Goal: Information Seeking & Learning: Compare options

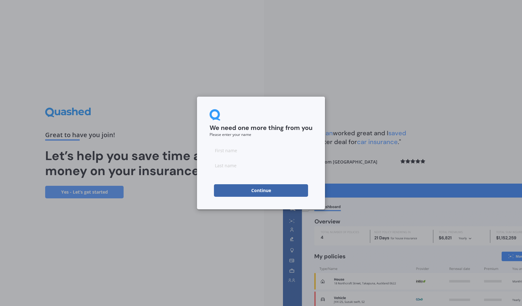
click at [250, 155] on input at bounding box center [261, 150] width 103 height 13
type input "Veronica"
type input "Thomas"
click at [257, 191] on button "Continue" at bounding box center [261, 190] width 94 height 13
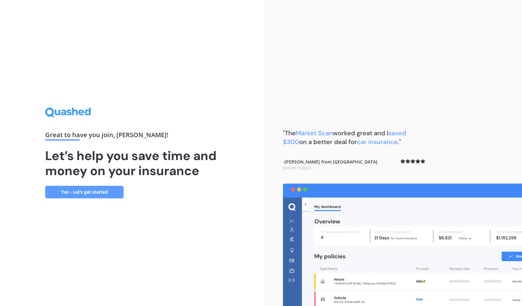
click at [94, 195] on link "Yes - Let’s get started" at bounding box center [84, 192] width 78 height 13
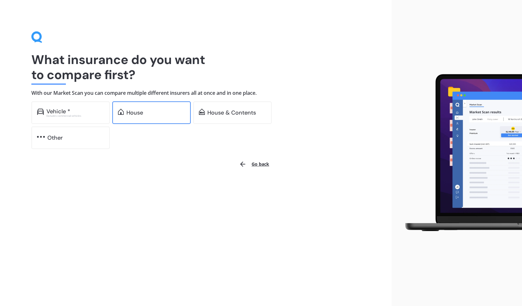
click at [159, 113] on div "House" at bounding box center [155, 113] width 59 height 6
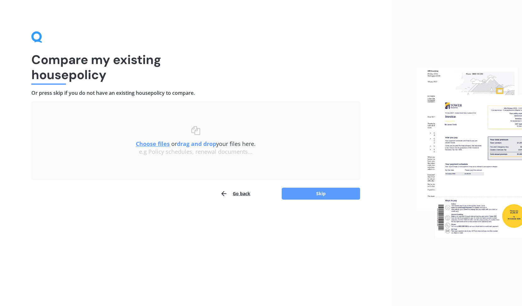
click at [162, 143] on u "Choose files" at bounding box center [153, 144] width 34 height 8
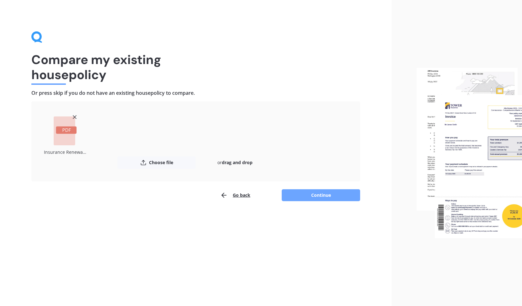
click at [313, 198] on button "Continue" at bounding box center [321, 195] width 78 height 12
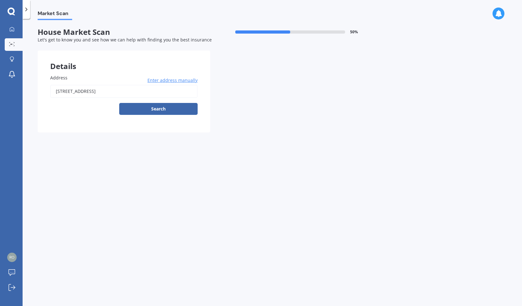
click at [94, 92] on input "57 TIRETI ROAD TITAHI BAY PORIRUA 5022" at bounding box center [124, 91] width 148 height 13
type input "57 Tireti Road, Tītahi Bay, Porirua 5022"
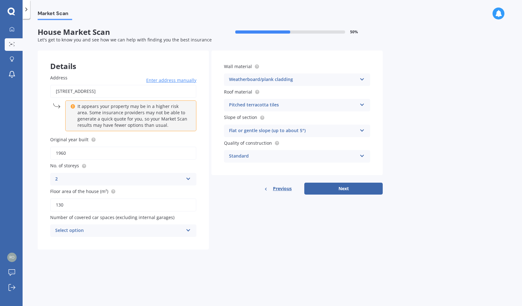
click at [119, 233] on div "Select option" at bounding box center [119, 231] width 128 height 8
click at [89, 244] on div "0" at bounding box center [124, 242] width 146 height 11
click at [89, 244] on div "Address 57 Tireti Road, Tītahi Bay, Porirua 5022 Enter address manually It appe…" at bounding box center [123, 156] width 171 height 188
click at [349, 192] on button "Next" at bounding box center [343, 189] width 78 height 12
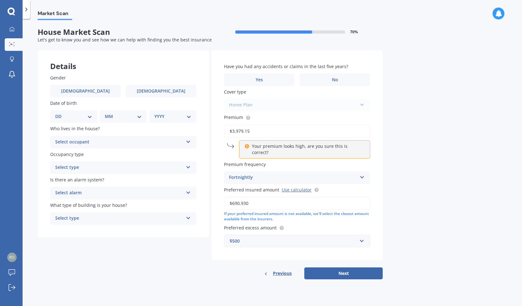
click at [361, 174] on icon at bounding box center [362, 176] width 5 height 4
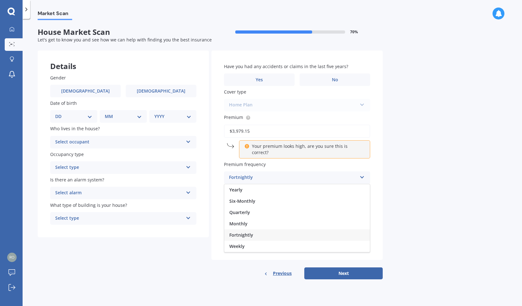
click at [361, 174] on icon at bounding box center [362, 176] width 5 height 4
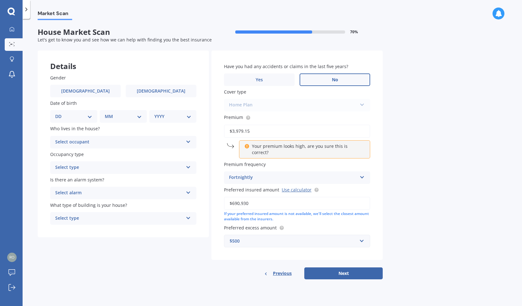
click at [341, 79] on label "No" at bounding box center [335, 79] width 71 height 13
click at [0, 0] on input "No" at bounding box center [0, 0] width 0 height 0
click at [363, 235] on input "text" at bounding box center [295, 241] width 141 height 12
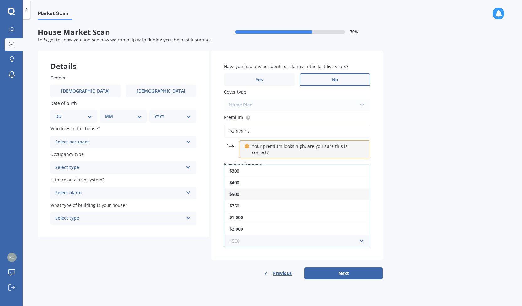
click at [363, 235] on input "text" at bounding box center [295, 241] width 141 height 12
click at [346, 267] on button "Next" at bounding box center [343, 273] width 78 height 12
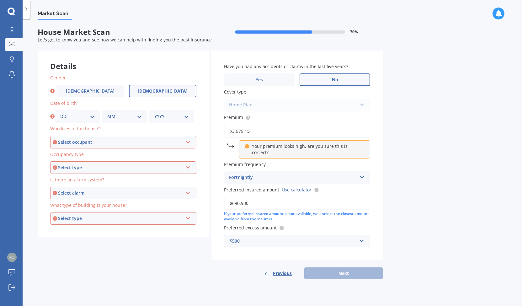
click at [164, 89] on span "Female" at bounding box center [163, 91] width 50 height 5
click at [0, 0] on input "Female" at bounding box center [0, 0] width 0 height 0
click at [73, 119] on select "DD 01 02 03 04 05 06 07 08 09 10 11 12 13 14 15 16 17 18 19 20 21 22 23 24 25 2…" at bounding box center [77, 116] width 35 height 7
select select "10"
click at [60, 113] on select "DD 01 02 03 04 05 06 07 08 09 10 11 12 13 14 15 16 17 18 19 20 21 22 23 24 25 2…" at bounding box center [77, 116] width 35 height 7
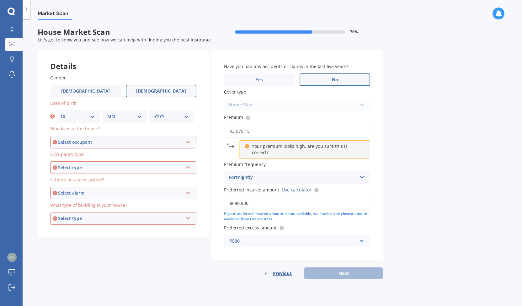
click at [125, 116] on select "MM 01 02 03 04 05 06 07 08 09 10 11 12" at bounding box center [124, 116] width 35 height 7
select select "03"
click at [107, 113] on select "MM 01 02 03 04 05 06 07 08 09 10 11 12" at bounding box center [124, 116] width 35 height 7
click at [161, 120] on select "YYYY 2009 2008 2007 2006 2005 2004 2003 2002 2001 2000 1999 1998 1997 1996 1995…" at bounding box center [171, 116] width 35 height 7
select select "1986"
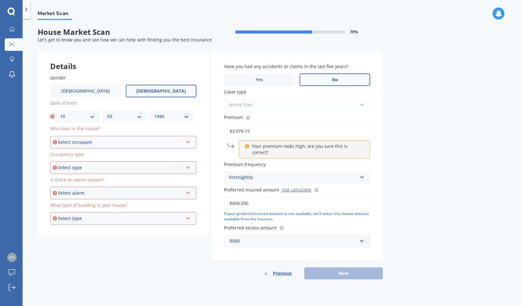
click at [154, 113] on select "YYYY 2009 2008 2007 2006 2005 2004 2003 2002 2001 2000 1999 1998 1997 1996 1995…" at bounding box center [171, 116] width 35 height 7
click at [98, 144] on div "Select occupant" at bounding box center [120, 142] width 125 height 7
click at [86, 154] on div "Owner" at bounding box center [123, 153] width 145 height 11
click at [84, 170] on div "Select type" at bounding box center [120, 167] width 125 height 7
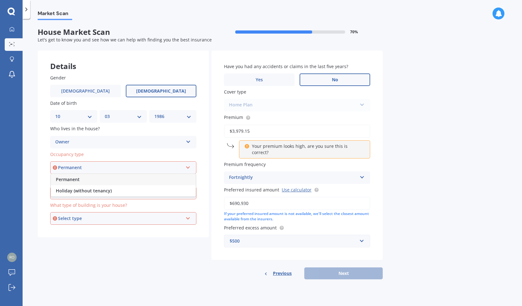
click at [84, 170] on div "Permanent" at bounding box center [120, 167] width 125 height 7
click at [83, 168] on div "Select type" at bounding box center [120, 167] width 125 height 7
click at [77, 181] on span "Permanent" at bounding box center [68, 179] width 24 height 6
click at [76, 192] on div "Select alarm" at bounding box center [120, 193] width 125 height 7
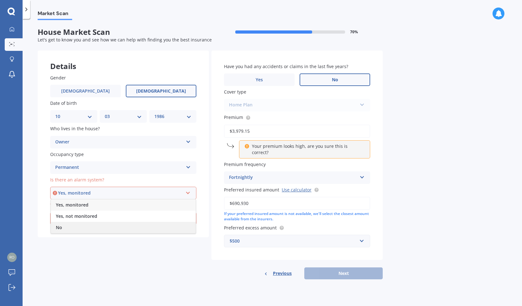
click at [68, 226] on div "No" at bounding box center [123, 227] width 145 height 11
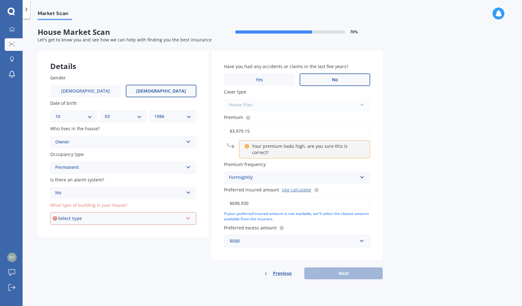
click at [82, 221] on div "Select type" at bounding box center [120, 218] width 125 height 7
click at [78, 233] on span "Freestanding" at bounding box center [70, 230] width 28 height 6
click at [338, 270] on button "Next" at bounding box center [343, 273] width 78 height 12
select select "10"
select select "03"
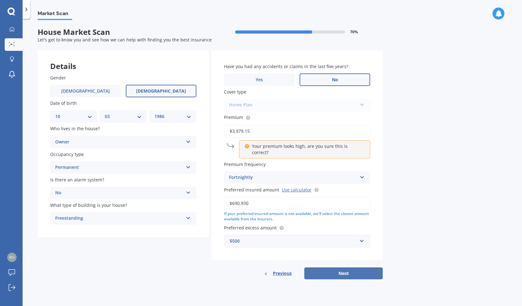
select select "1986"
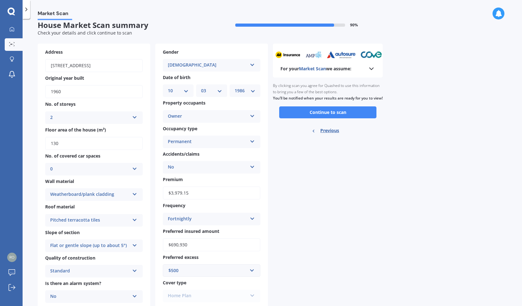
scroll to position [6, 0]
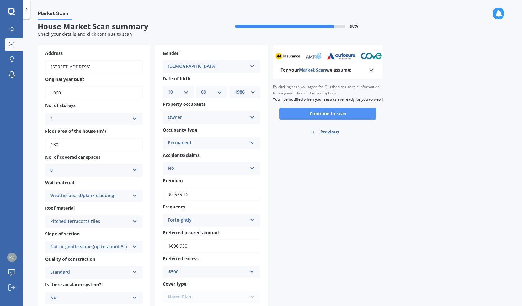
click at [310, 118] on button "Continue to scan" at bounding box center [327, 114] width 97 height 12
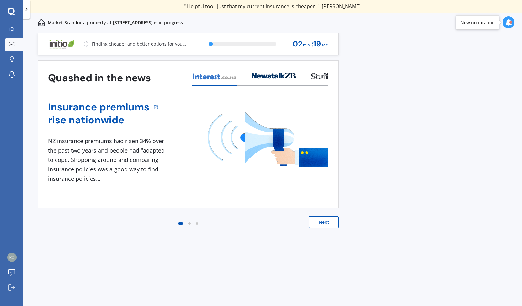
click at [320, 223] on button "Next" at bounding box center [324, 222] width 30 height 13
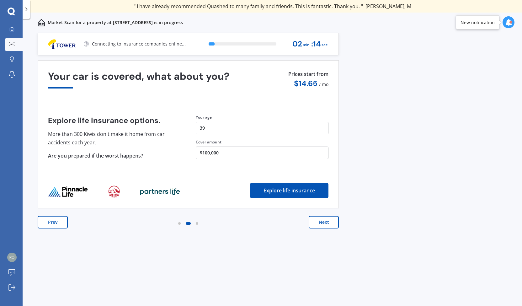
click at [320, 223] on button "Next" at bounding box center [324, 222] width 30 height 13
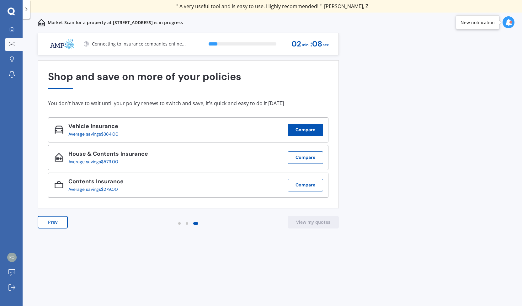
click at [310, 130] on button "Compare" at bounding box center [305, 130] width 35 height 13
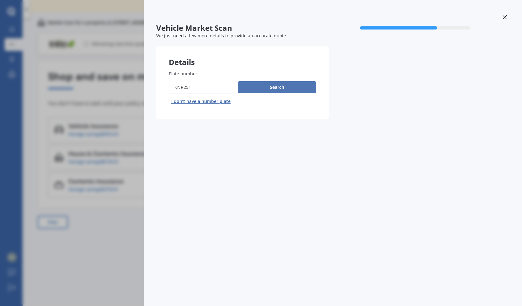
click at [281, 91] on button "Search" at bounding box center [277, 87] width 78 height 12
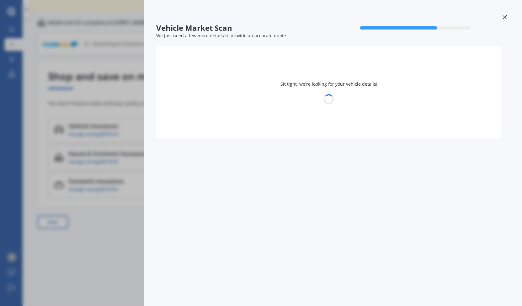
select select "HONDA"
select select "STREAM"
select select "10"
select select "03"
select select "1986"
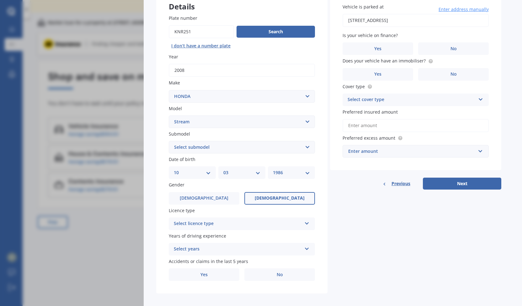
scroll to position [57, 0]
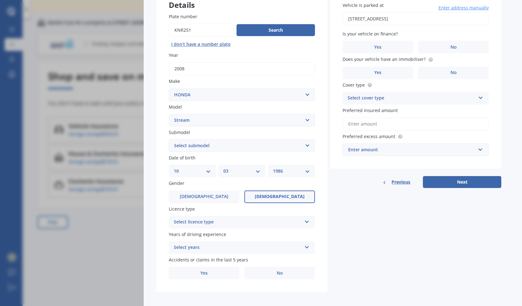
click at [236, 226] on div "Select licence type" at bounding box center [238, 222] width 128 height 8
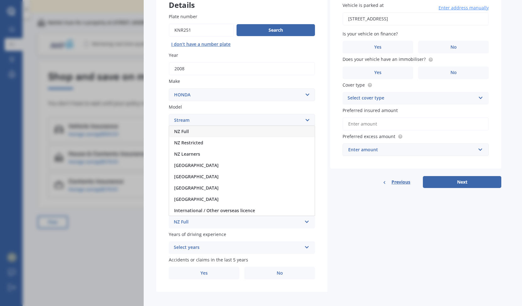
click at [202, 133] on div "NZ Full" at bounding box center [242, 131] width 146 height 11
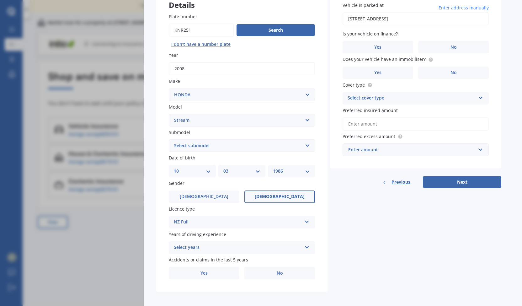
click at [205, 256] on div "Plate number Search I don’t have a number plate Year 2008 Make Select make AC A…" at bounding box center [241, 147] width 171 height 292
click at [203, 250] on div "Select years" at bounding box center [238, 248] width 128 height 8
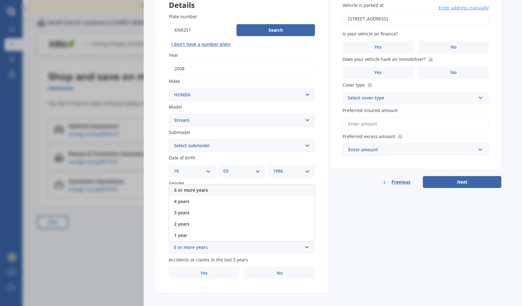
click at [201, 191] on span "5 or more years" at bounding box center [191, 190] width 34 height 6
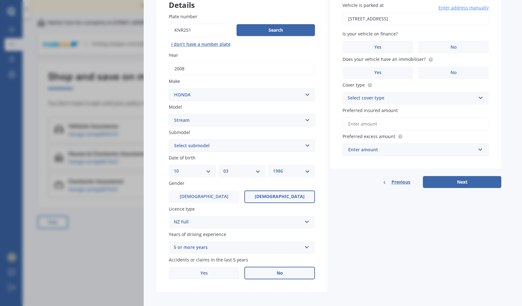
click at [273, 277] on label "No" at bounding box center [280, 273] width 71 height 13
click at [0, 0] on input "No" at bounding box center [0, 0] width 0 height 0
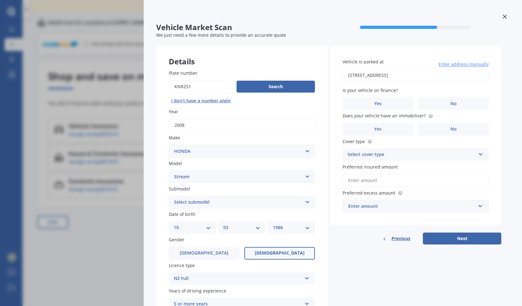
scroll to position [0, 0]
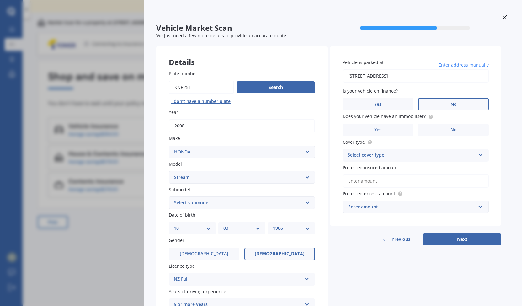
click at [442, 104] on label "No" at bounding box center [453, 104] width 71 height 13
click at [0, 0] on input "No" at bounding box center [0, 0] width 0 height 0
click at [447, 130] on label "No" at bounding box center [453, 130] width 71 height 13
click at [0, 0] on input "No" at bounding box center [0, 0] width 0 height 0
click at [410, 153] on div "Select cover type" at bounding box center [412, 156] width 128 height 8
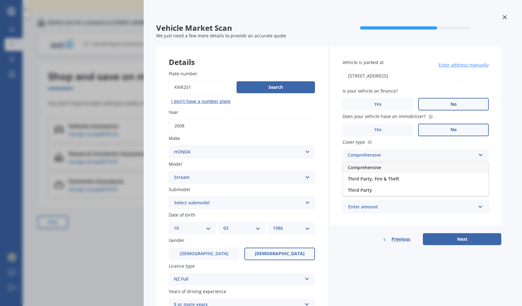
click at [379, 167] on span "Comprehensive" at bounding box center [364, 167] width 33 height 6
click at [378, 181] on input "Preferred insured amount" at bounding box center [416, 181] width 146 height 13
click at [367, 207] on div "Enter amount" at bounding box center [411, 206] width 127 height 7
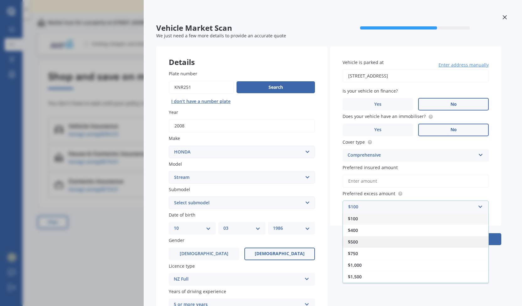
click at [355, 243] on span "$500" at bounding box center [353, 242] width 10 height 6
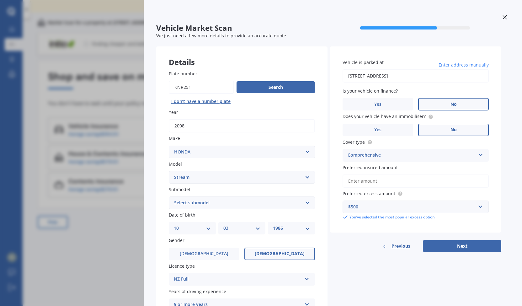
click at [355, 180] on input "Preferred insured amount" at bounding box center [416, 181] width 146 height 13
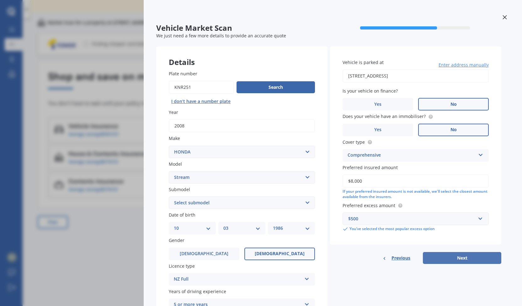
type input "$8,000"
click at [443, 258] on button "Next" at bounding box center [462, 258] width 78 height 12
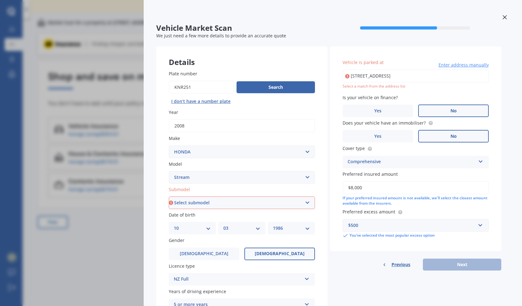
click at [402, 75] on input "57 TIRETI ROAD TITAHI BAY PORIRUA 5022" at bounding box center [416, 75] width 146 height 13
type input "57 Tireti Road, Tītahi Bay, Porirua 5022"
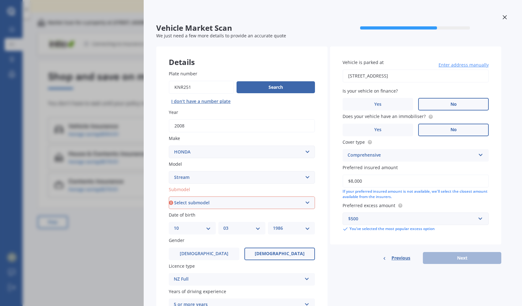
click at [445, 256] on div "Previous Next" at bounding box center [415, 258] width 171 height 12
click at [264, 207] on select "Select submodel (All)" at bounding box center [242, 202] width 146 height 13
select select "(ALL)"
click at [169, 197] on select "Select submodel (All)" at bounding box center [242, 202] width 146 height 13
click at [464, 264] on button "Next" at bounding box center [462, 258] width 78 height 12
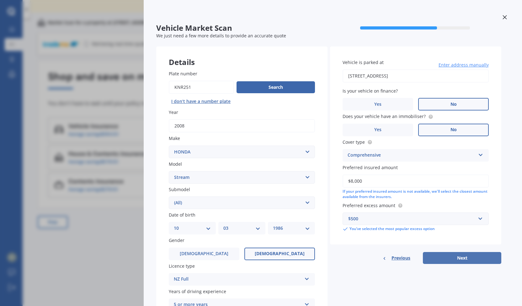
select select "10"
select select "03"
select select "1986"
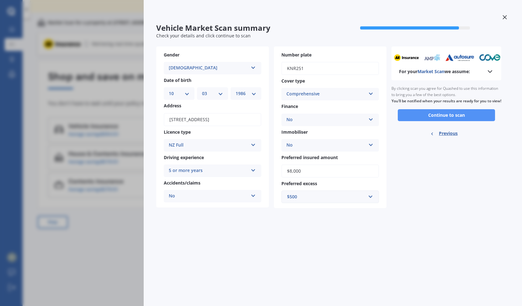
click at [448, 120] on button "Continue to scan" at bounding box center [446, 115] width 97 height 12
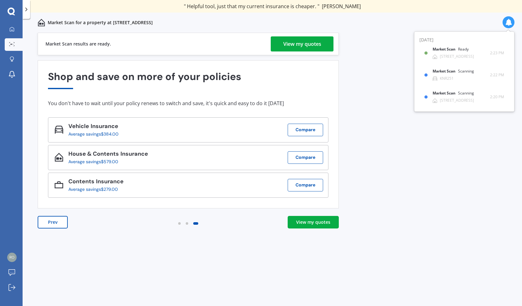
click at [320, 222] on div "View my quotes" at bounding box center [313, 222] width 34 height 6
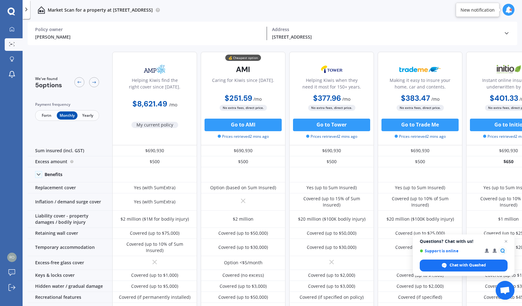
click at [49, 116] on span "Fortn" at bounding box center [46, 115] width 20 height 8
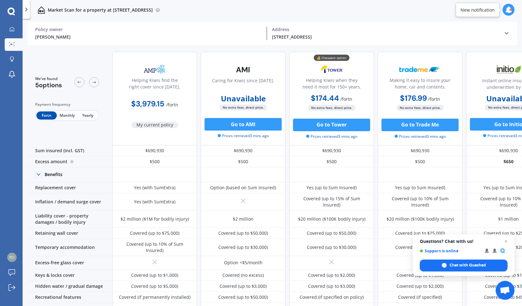
click at [66, 116] on span "Monthly" at bounding box center [67, 115] width 20 height 8
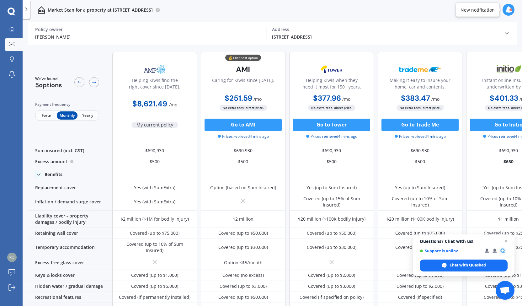
click at [507, 240] on span "Open chat" at bounding box center [507, 242] width 8 height 8
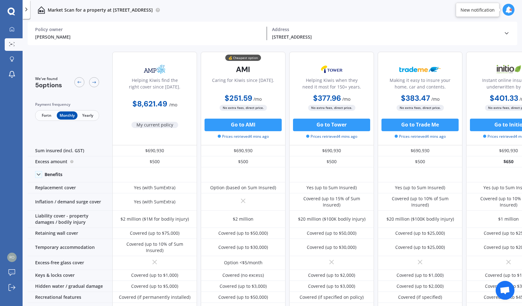
click at [505, 34] on icon at bounding box center [507, 33] width 6 height 6
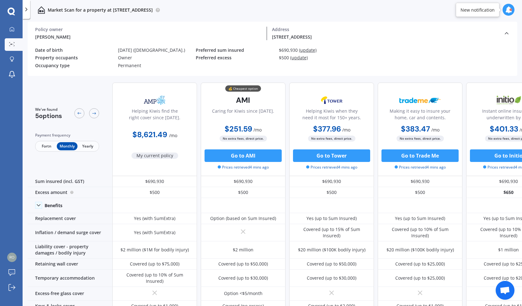
click at [508, 7] on icon at bounding box center [508, 9] width 7 height 7
click at [51, 145] on span "Fortn" at bounding box center [46, 146] width 20 height 8
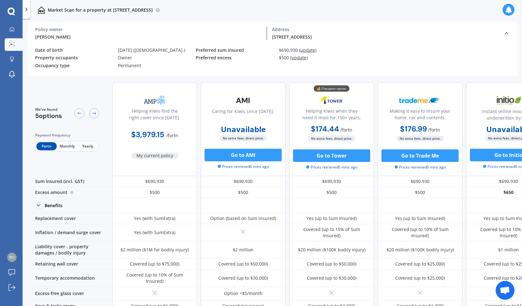
click at [51, 145] on span "Fortn" at bounding box center [46, 146] width 20 height 8
click at [152, 132] on b "$3,979.15" at bounding box center [147, 135] width 33 height 10
click at [10, 26] on link "My Dashboard" at bounding box center [14, 29] width 18 height 13
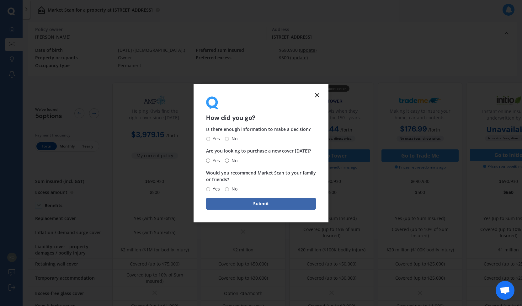
click at [314, 96] on icon at bounding box center [318, 95] width 8 height 8
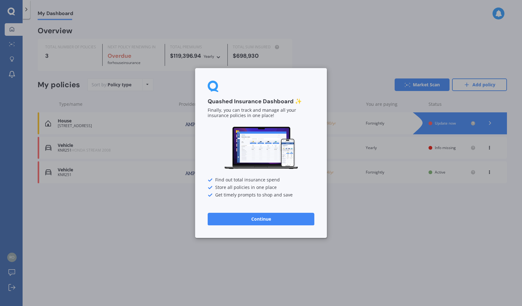
click at [271, 217] on button "Continue" at bounding box center [261, 219] width 107 height 13
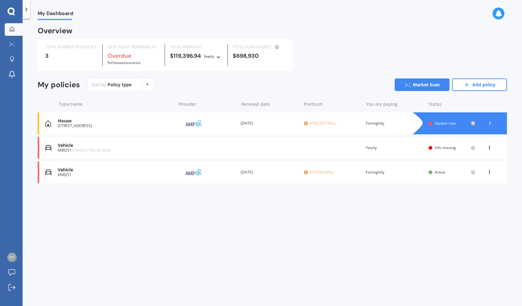
click at [321, 122] on span "$103,457.90/yr" at bounding box center [333, 123] width 58 height 6
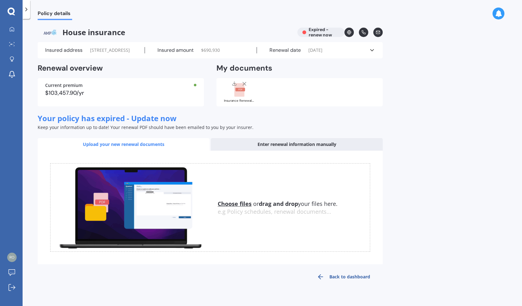
click at [73, 96] on div "$103,457.90/yr" at bounding box center [120, 93] width 151 height 6
click at [276, 150] on div "Enter renewal information manually" at bounding box center [297, 144] width 172 height 13
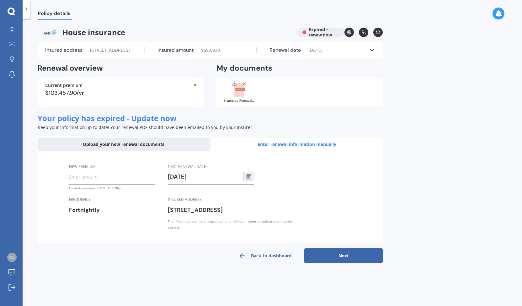
click at [94, 181] on input "New premium" at bounding box center [112, 176] width 86 height 9
type input "$189.00"
click at [341, 256] on button "Next" at bounding box center [343, 255] width 78 height 15
select select "27"
select select "03"
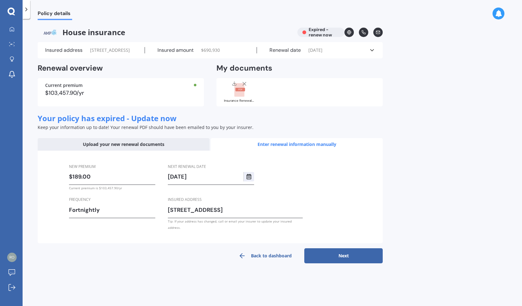
select select "2026"
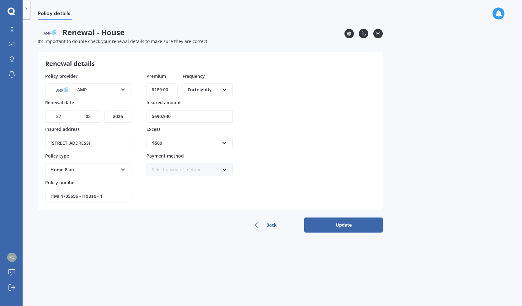
click at [343, 223] on button "Update" at bounding box center [343, 225] width 78 height 15
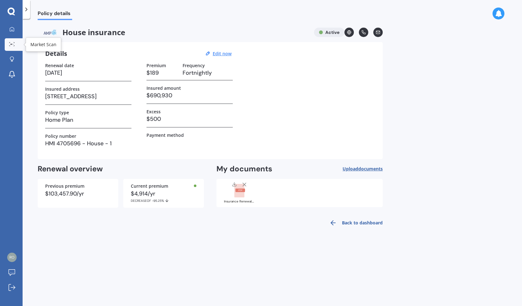
click at [12, 46] on icon at bounding box center [12, 44] width 6 height 4
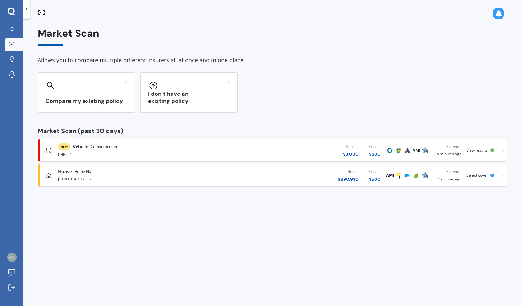
click at [94, 152] on div "KNR251" at bounding box center [137, 154] width 158 height 8
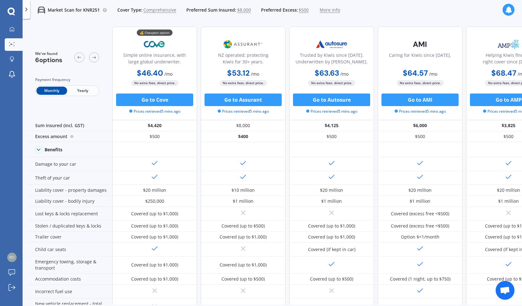
click at [83, 92] on span "Yearly" at bounding box center [82, 91] width 31 height 8
click at [9, 24] on link "My Dashboard" at bounding box center [14, 29] width 18 height 13
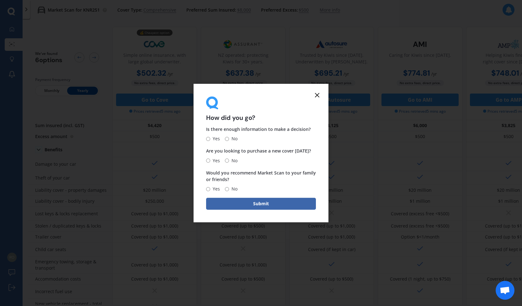
click at [318, 94] on line at bounding box center [317, 95] width 4 height 4
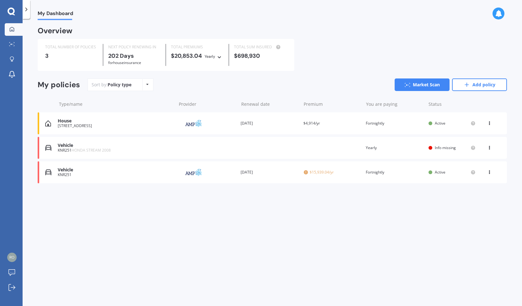
click at [324, 174] on span "$15,939.04/yr" at bounding box center [333, 172] width 58 height 6
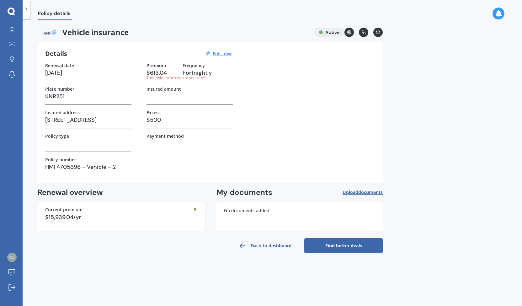
click at [167, 76] on div "This looks incorrect, are you sure?" at bounding box center [162, 77] width 31 height 5
click at [167, 73] on h3 "$613.04" at bounding box center [162, 72] width 31 height 9
click at [167, 71] on h3 "$613.04" at bounding box center [162, 72] width 31 height 9
click at [162, 74] on h3 "$613.04" at bounding box center [162, 72] width 31 height 9
click at [219, 55] on u "Edit now" at bounding box center [222, 54] width 19 height 6
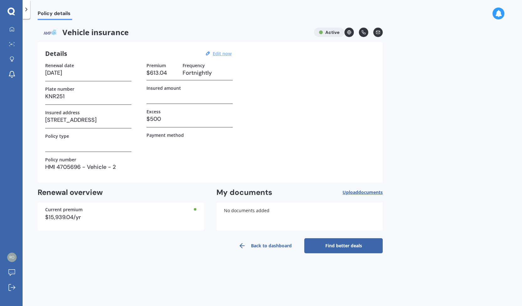
select select "27"
select select "03"
select select "2026"
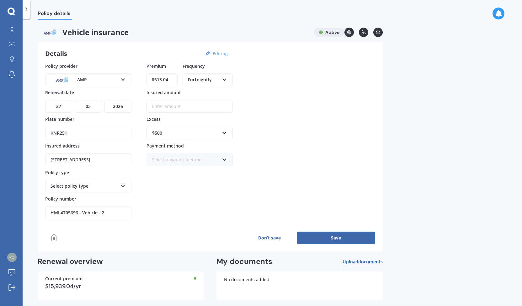
drag, startPoint x: 171, startPoint y: 78, endPoint x: 95, endPoint y: 75, distance: 76.3
click at [95, 75] on div "Policy provider AMP AA AMI AMP ANZ ASB Aioi Nissay Dowa Ando Assurant Autosure …" at bounding box center [210, 141] width 330 height 157
type input "$23.57"
click at [326, 237] on button "Save" at bounding box center [336, 238] width 78 height 13
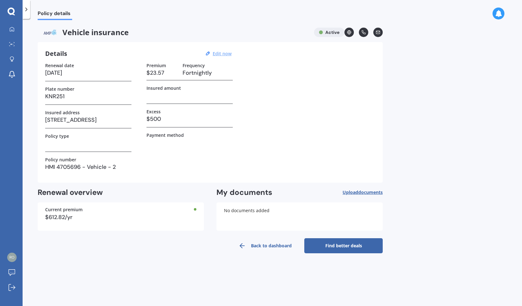
click at [327, 246] on link "Find better deals" at bounding box center [343, 245] width 78 height 15
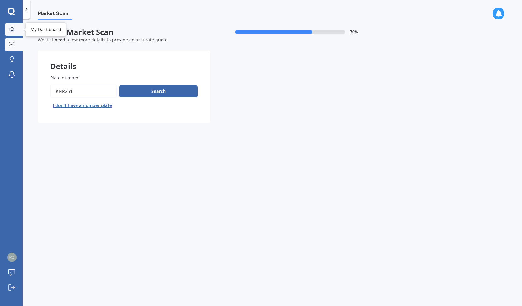
click at [11, 31] on icon at bounding box center [12, 29] width 4 height 4
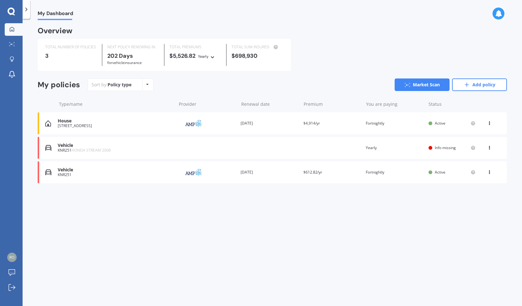
click at [491, 148] on div "View option View policy Delete" at bounding box center [490, 148] width 6 height 6
click at [474, 169] on div "Delete" at bounding box center [476, 172] width 62 height 13
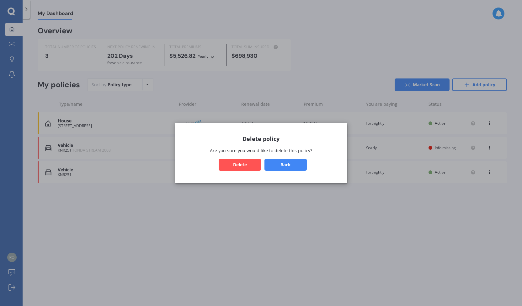
click at [247, 164] on button "Delete" at bounding box center [240, 165] width 42 height 12
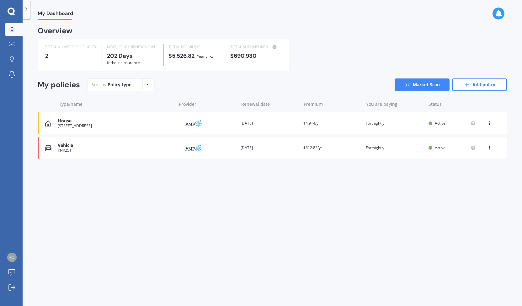
click at [73, 145] on div "Vehicle" at bounding box center [115, 145] width 115 height 5
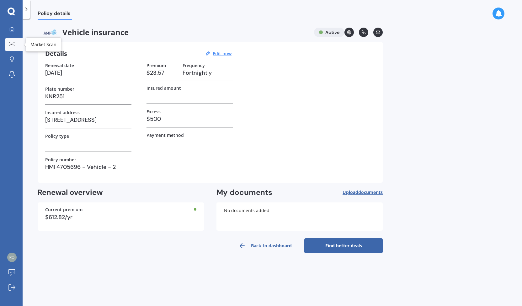
click at [9, 42] on icon at bounding box center [9, 42] width 1 height 1
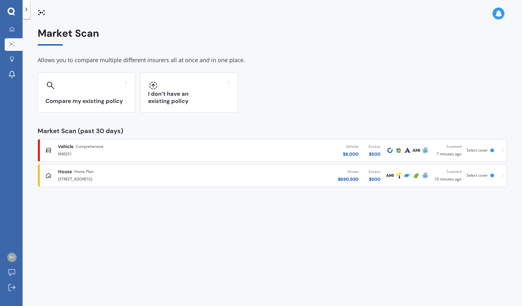
click at [478, 148] on span "Select cover" at bounding box center [477, 150] width 21 height 5
